Goal: Task Accomplishment & Management: Manage account settings

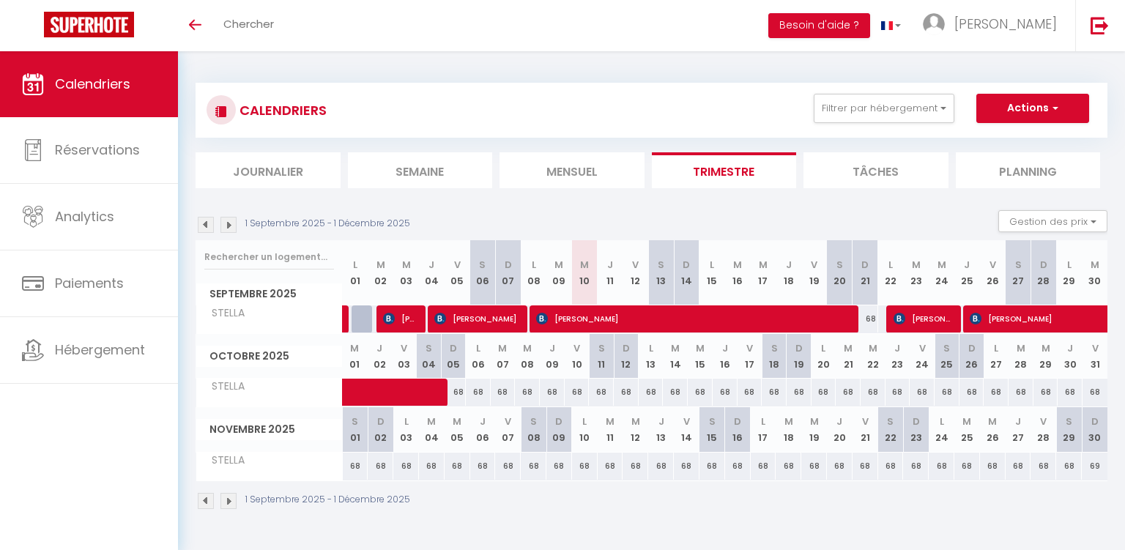
click at [495, 315] on span "[PERSON_NAME]" at bounding box center [477, 319] width 86 height 28
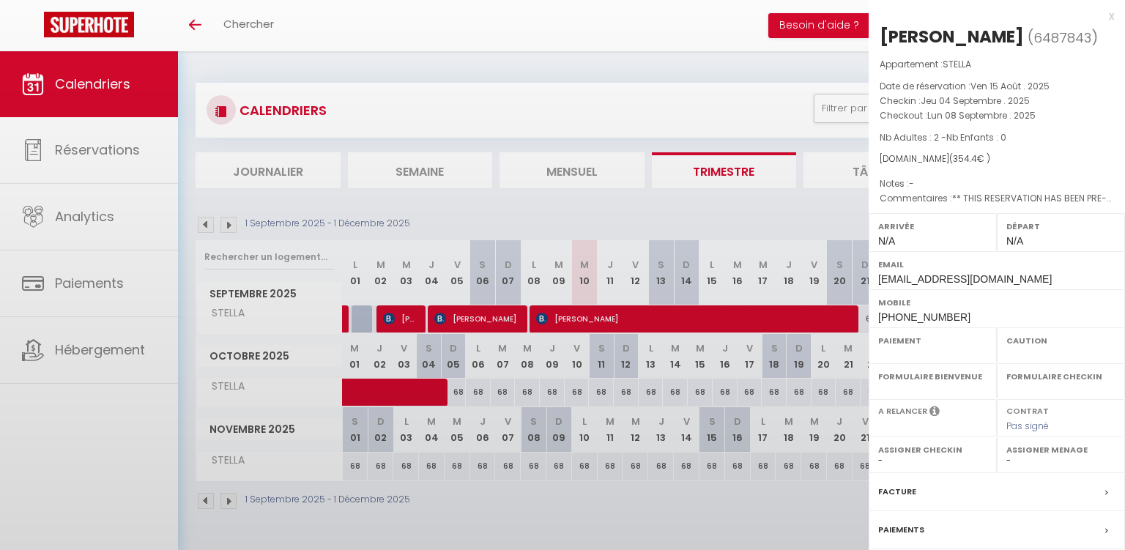
select select "OK"
select select "0"
select select "1"
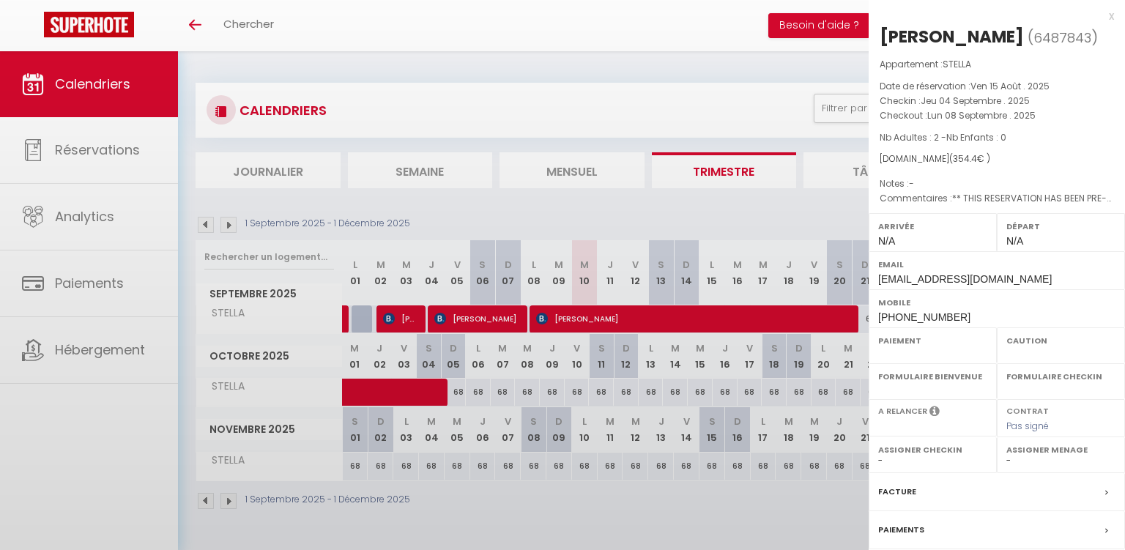
select select
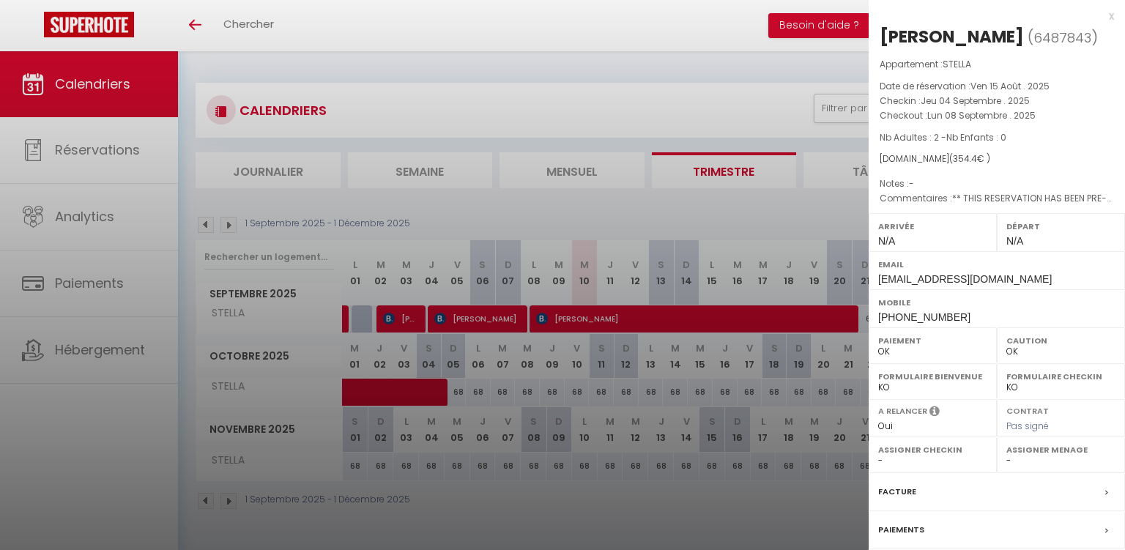
click at [620, 319] on div at bounding box center [562, 275] width 1125 height 550
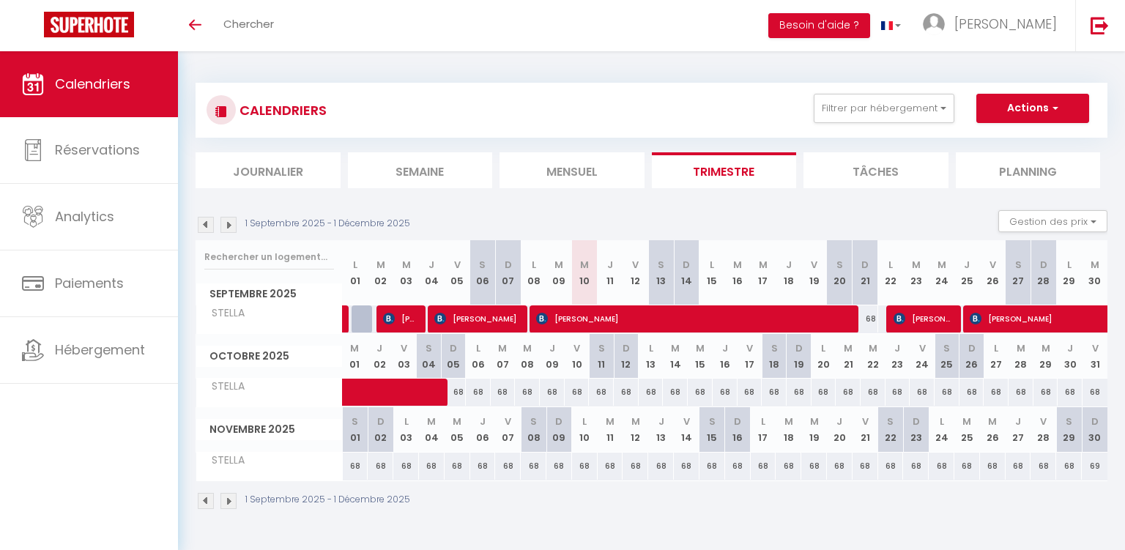
click at [620, 319] on span "[PERSON_NAME]" at bounding box center [694, 319] width 316 height 28
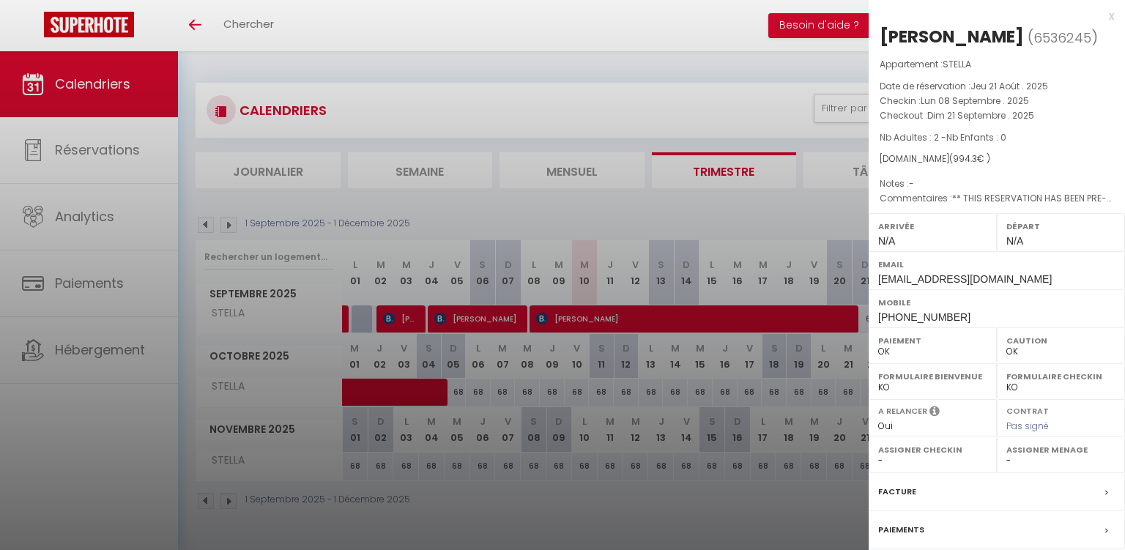
click at [734, 368] on div at bounding box center [562, 275] width 1125 height 550
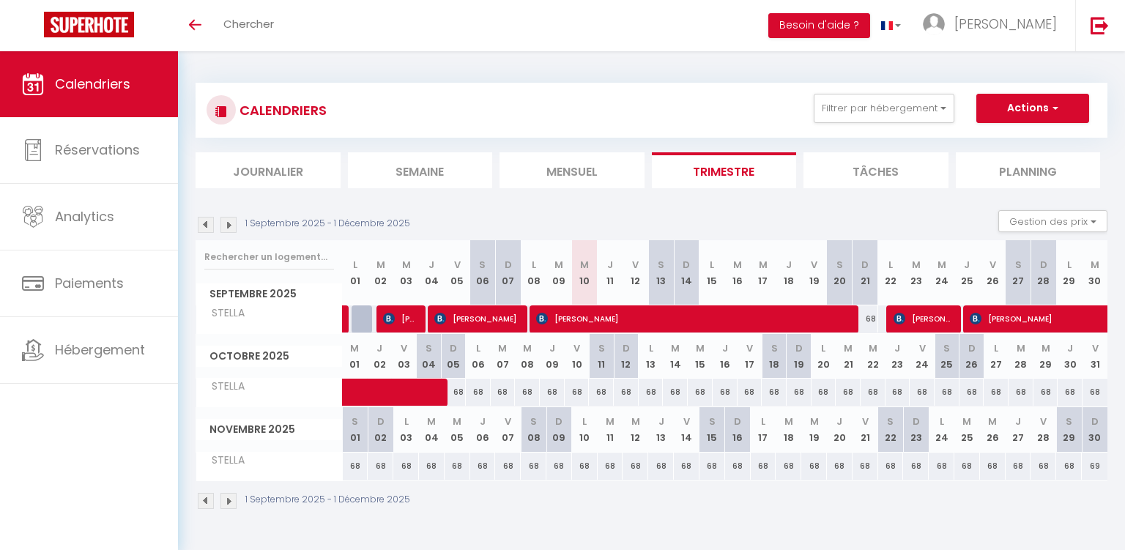
click at [924, 320] on span "[PERSON_NAME] SAINT [PERSON_NAME]" at bounding box center [923, 319] width 60 height 28
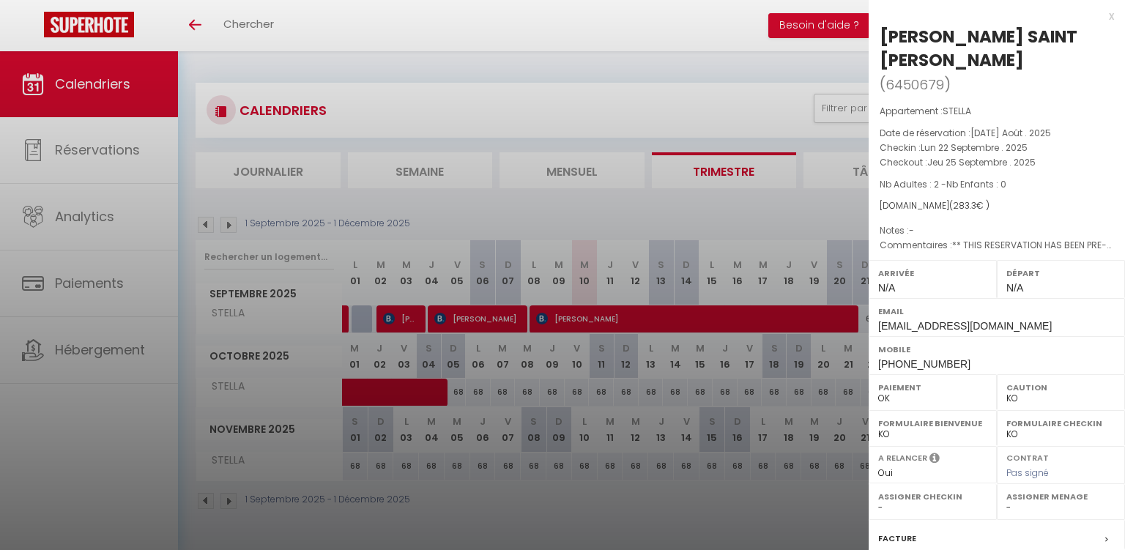
click at [488, 317] on div at bounding box center [562, 275] width 1125 height 550
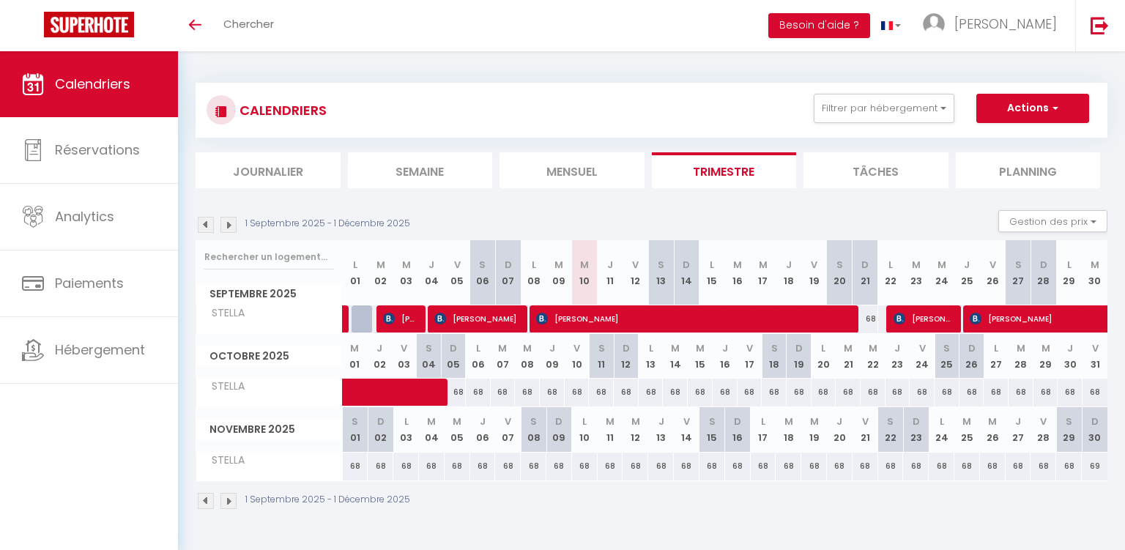
click at [465, 313] on span "[PERSON_NAME]" at bounding box center [477, 319] width 86 height 28
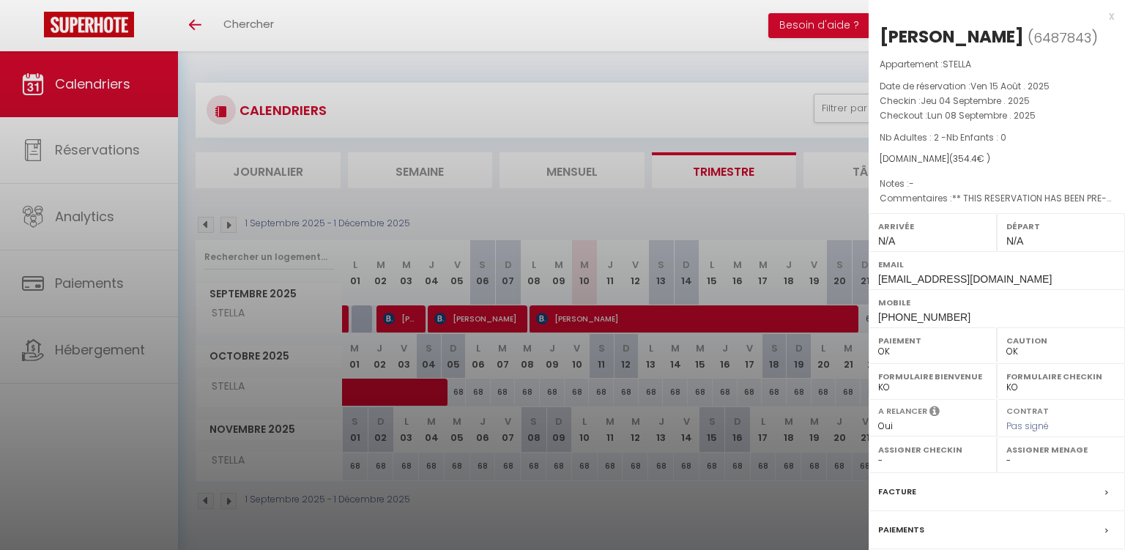
click at [626, 312] on div at bounding box center [562, 275] width 1125 height 550
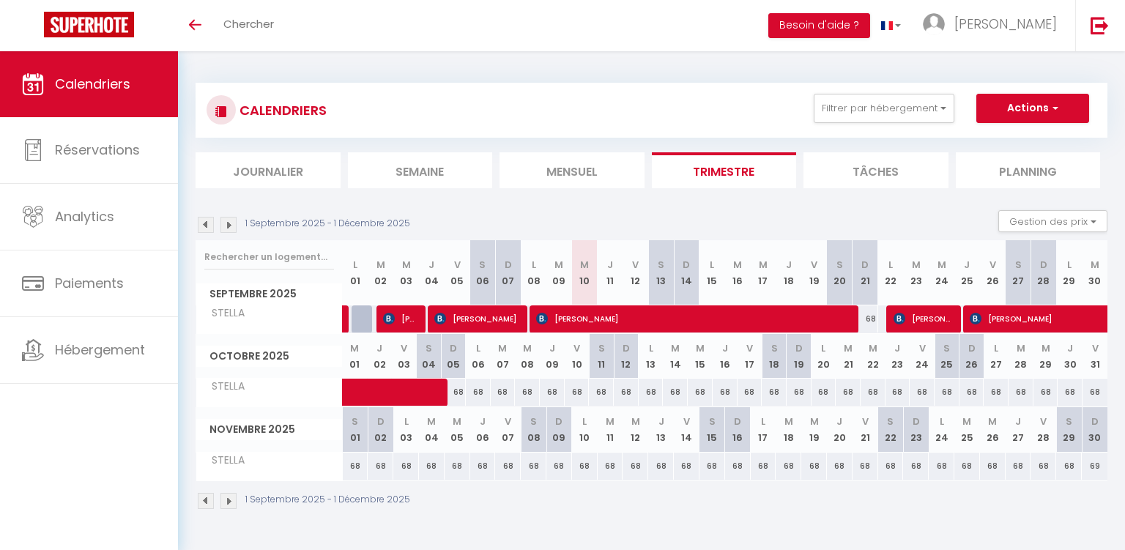
click at [626, 312] on span "[PERSON_NAME]" at bounding box center [694, 319] width 316 height 28
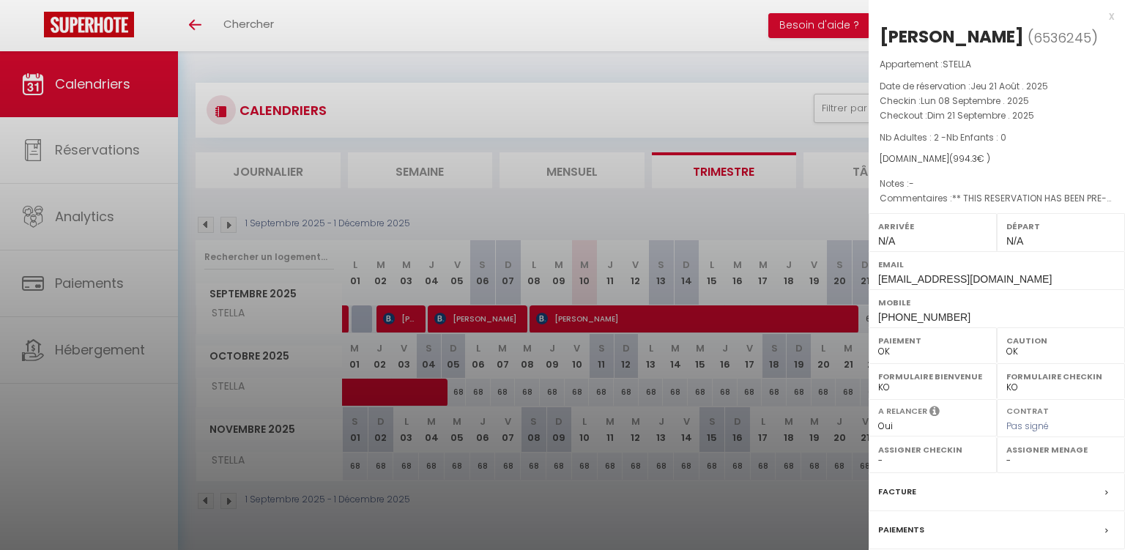
click at [836, 209] on div at bounding box center [562, 275] width 1125 height 550
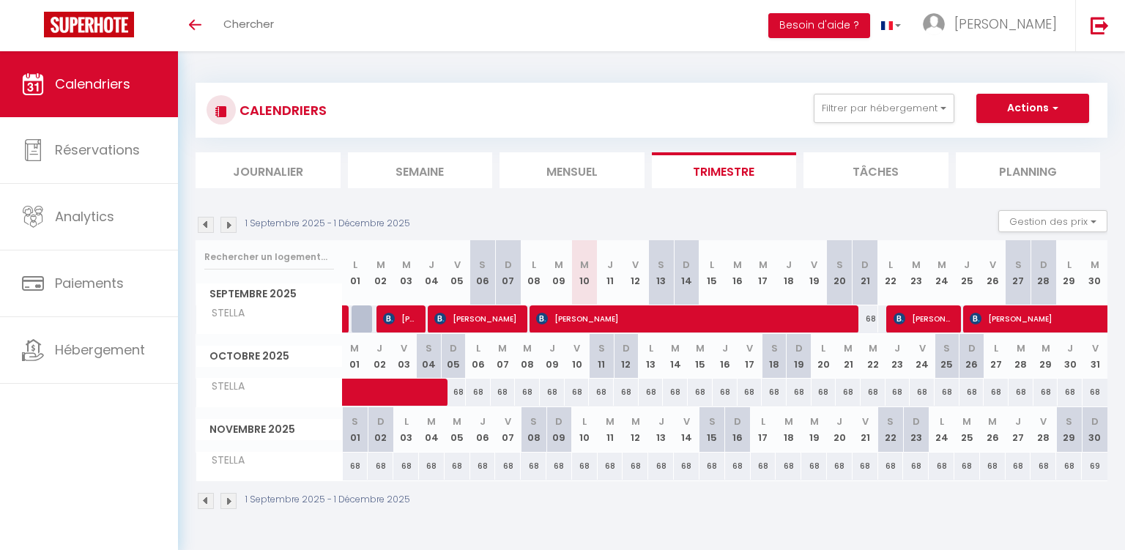
click at [930, 311] on span "[PERSON_NAME] SAINT [PERSON_NAME]" at bounding box center [923, 319] width 60 height 28
select select "KO"
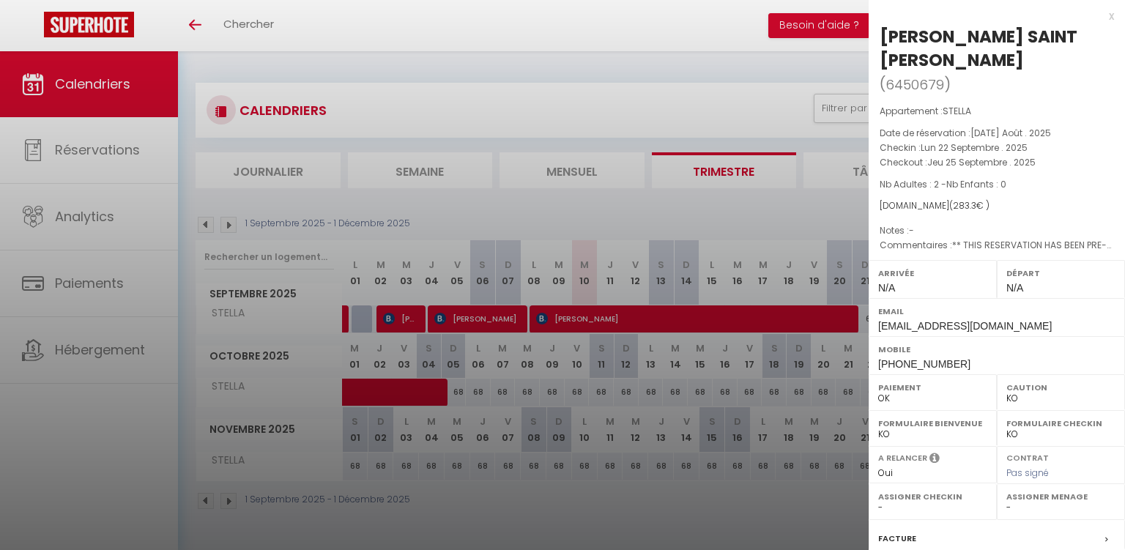
click at [810, 204] on div at bounding box center [562, 275] width 1125 height 550
